Goal: Find specific page/section: Find specific page/section

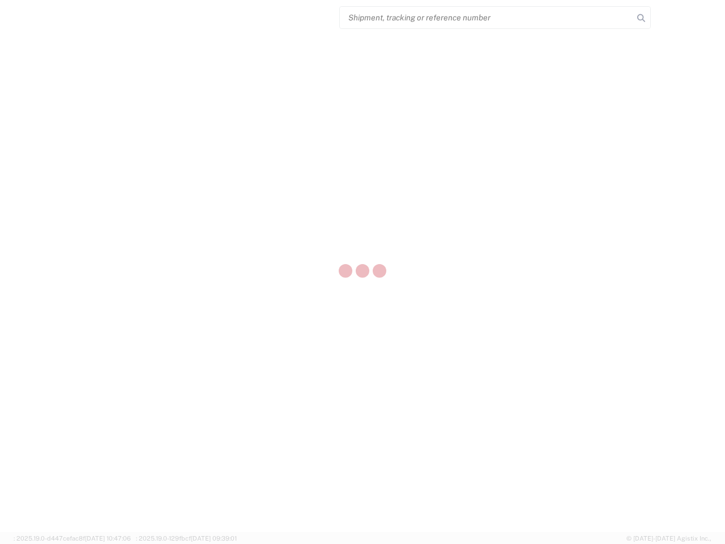
select select "US"
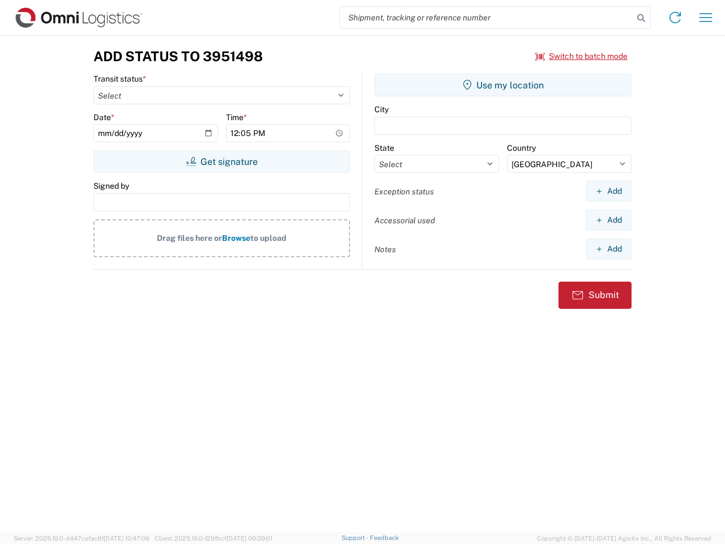
click at [487, 18] on input "search" at bounding box center [486, 18] width 293 height 22
click at [641, 18] on icon at bounding box center [641, 18] width 16 height 16
click at [675, 18] on icon at bounding box center [675, 17] width 18 height 18
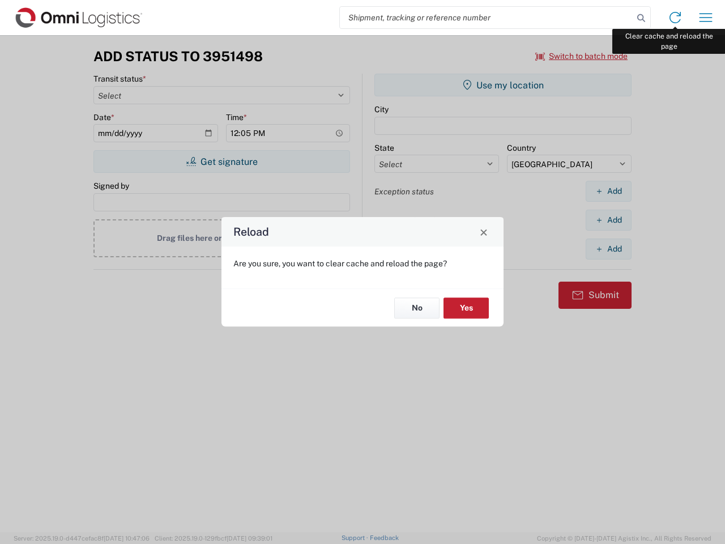
click at [706, 18] on div "Reload Are you sure, you want to clear cache and reload the page? No Yes" at bounding box center [362, 272] width 725 height 544
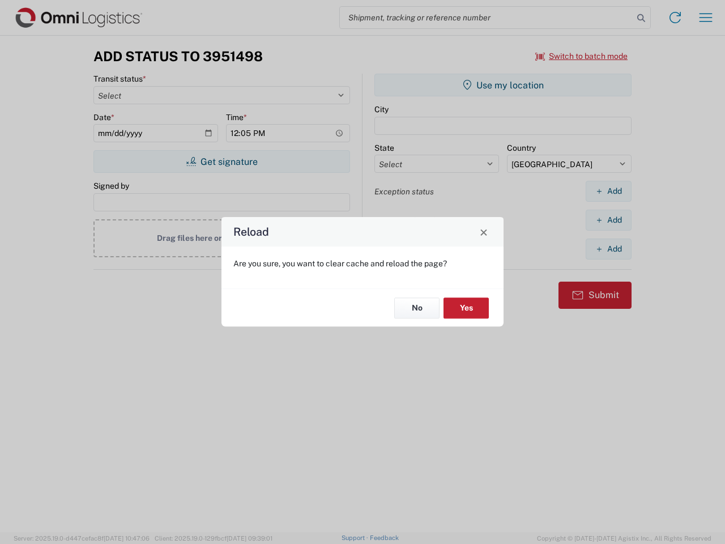
click at [582, 56] on div "Reload Are you sure, you want to clear cache and reload the page? No Yes" at bounding box center [362, 272] width 725 height 544
click at [222, 161] on div "Reload Are you sure, you want to clear cache and reload the page? No Yes" at bounding box center [362, 272] width 725 height 544
click at [503, 85] on div "Reload Are you sure, you want to clear cache and reload the page? No Yes" at bounding box center [362, 272] width 725 height 544
click at [608, 191] on div "Reload Are you sure, you want to clear cache and reload the page? No Yes" at bounding box center [362, 272] width 725 height 544
click at [608, 220] on div "Reload Are you sure, you want to clear cache and reload the page? No Yes" at bounding box center [362, 272] width 725 height 544
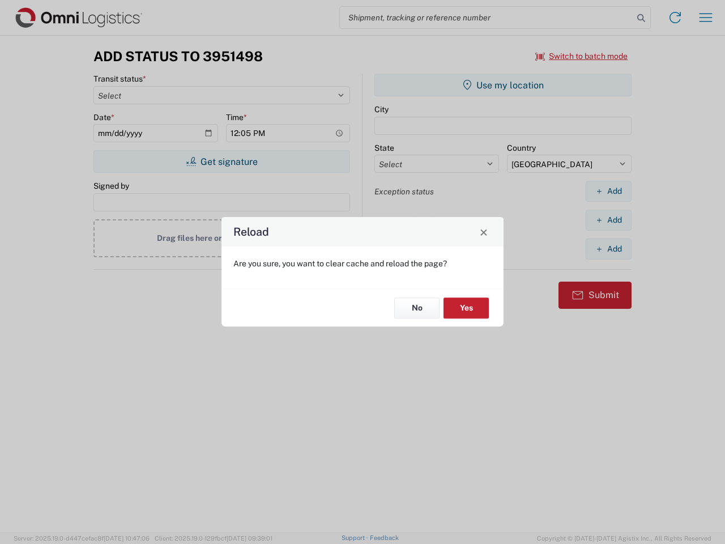
click at [608, 249] on div "Reload Are you sure, you want to clear cache and reload the page? No Yes" at bounding box center [362, 272] width 725 height 544
